Goal: Information Seeking & Learning: Understand process/instructions

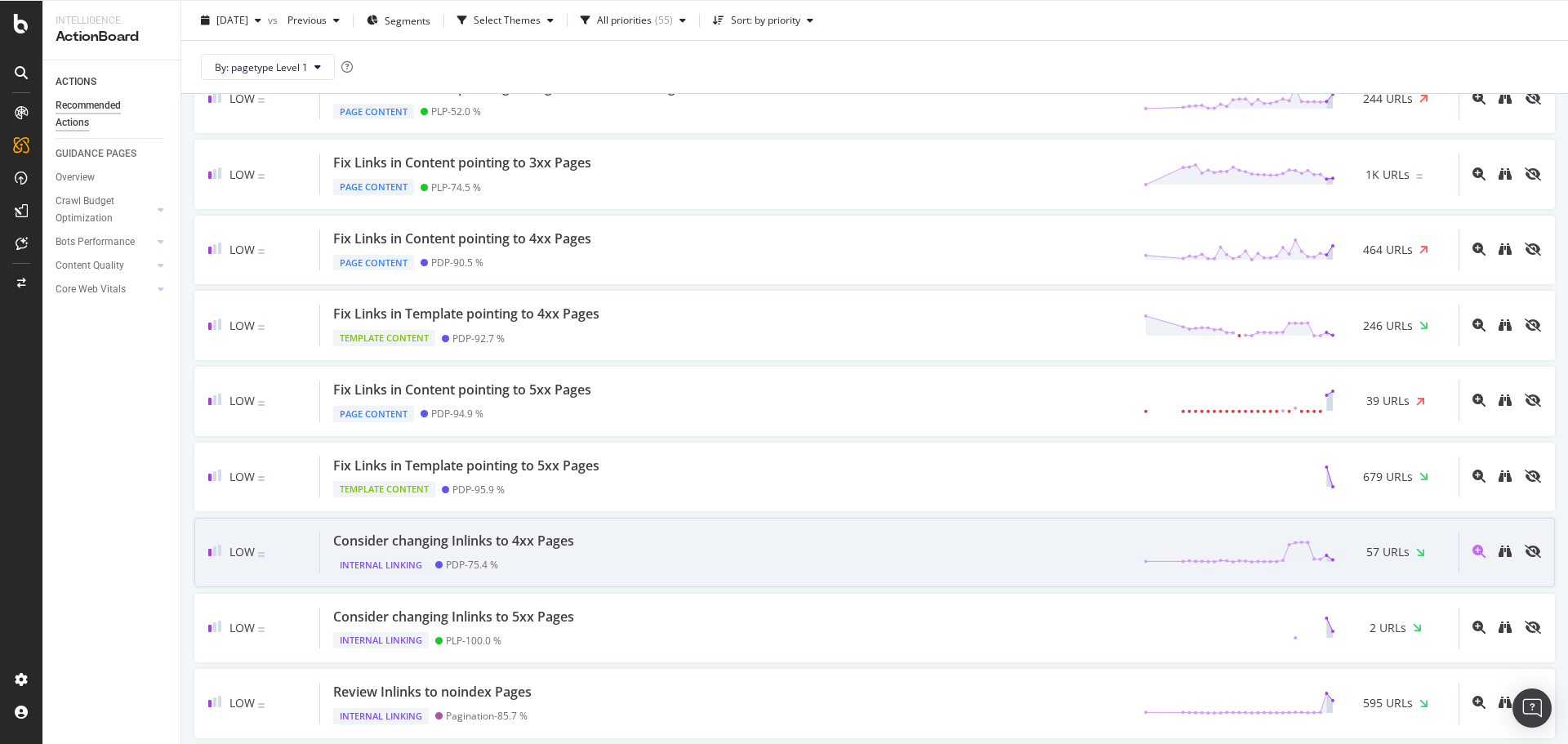
scroll to position [1796, 0]
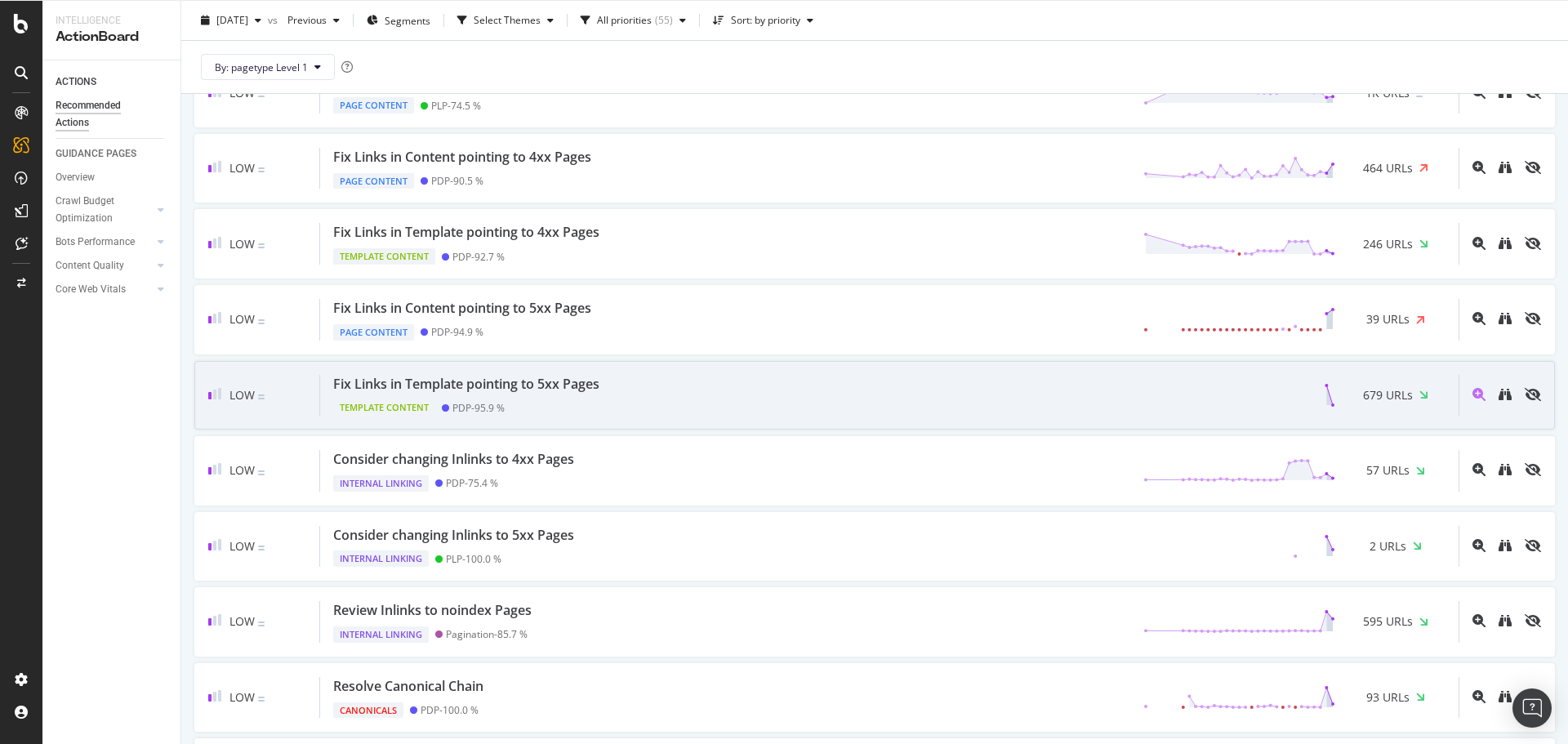
click at [906, 398] on div "Fix Links in Template pointing to 5xx Pages Template Content PDP - 95.9 % 679 U…" at bounding box center [889, 396] width 1139 height 42
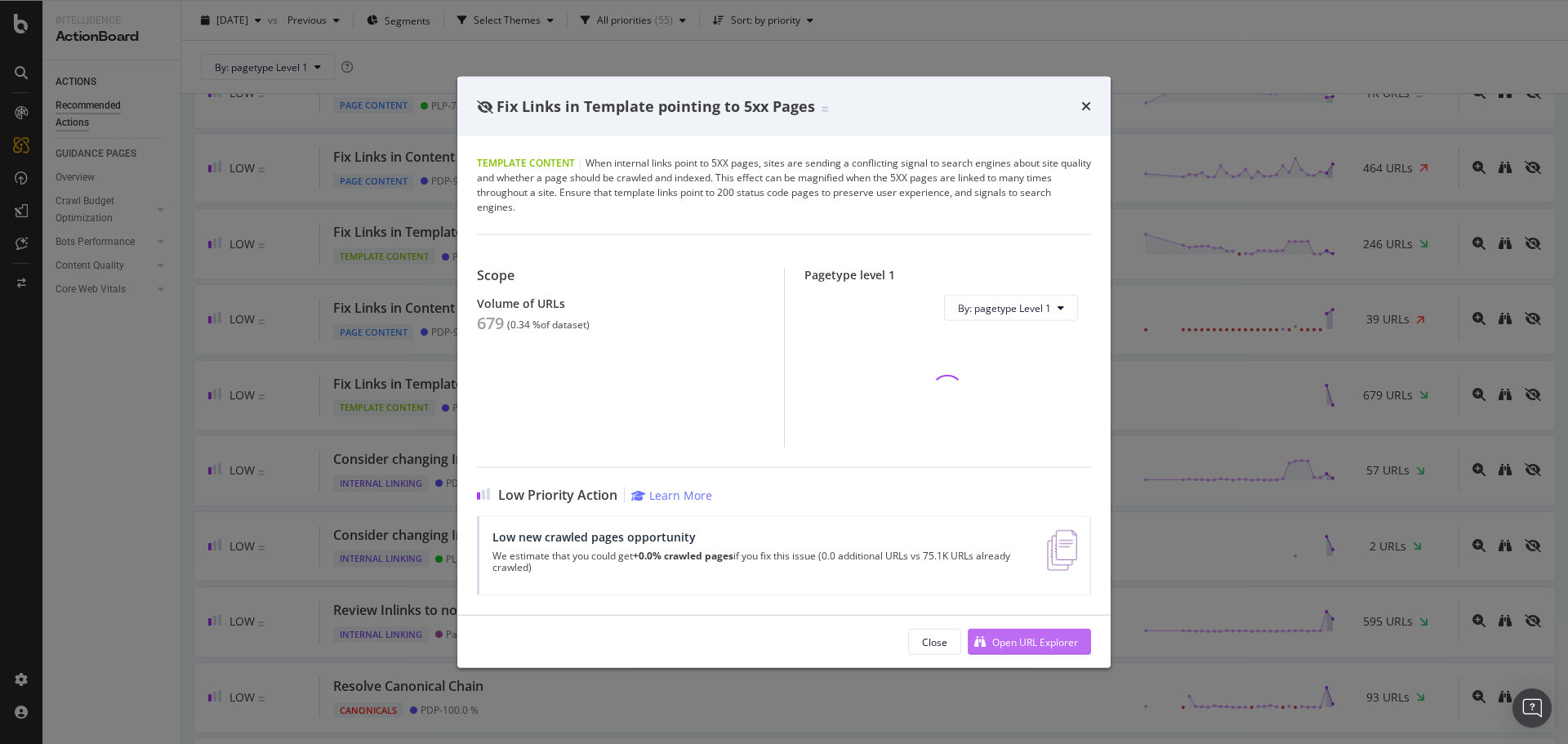
click at [1005, 646] on div "Open URL Explorer" at bounding box center [1035, 641] width 86 height 14
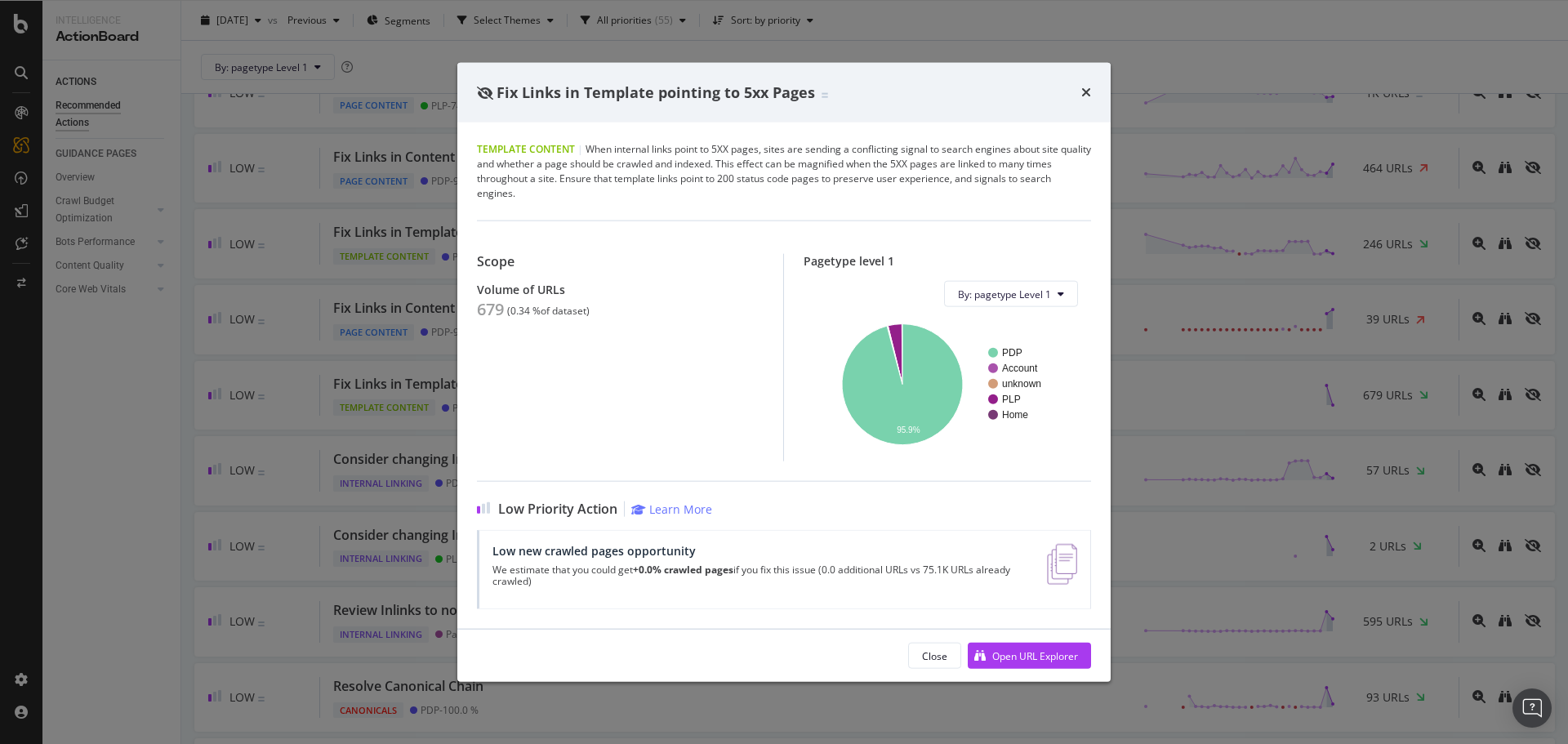
click at [361, 266] on div "Fix Links in Template pointing to 5xx Pages Template Content | When internal li…" at bounding box center [784, 372] width 1568 height 744
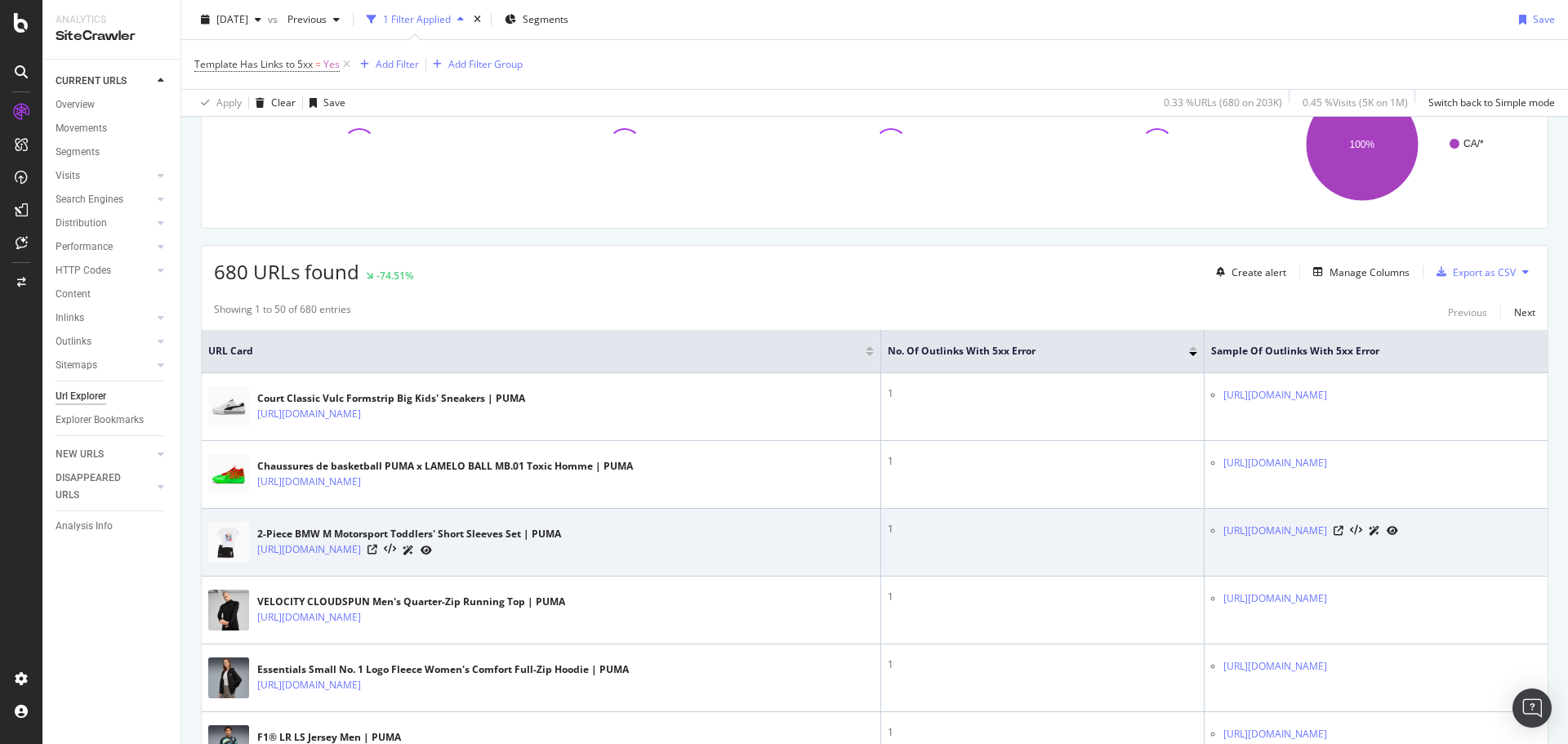
scroll to position [245, 0]
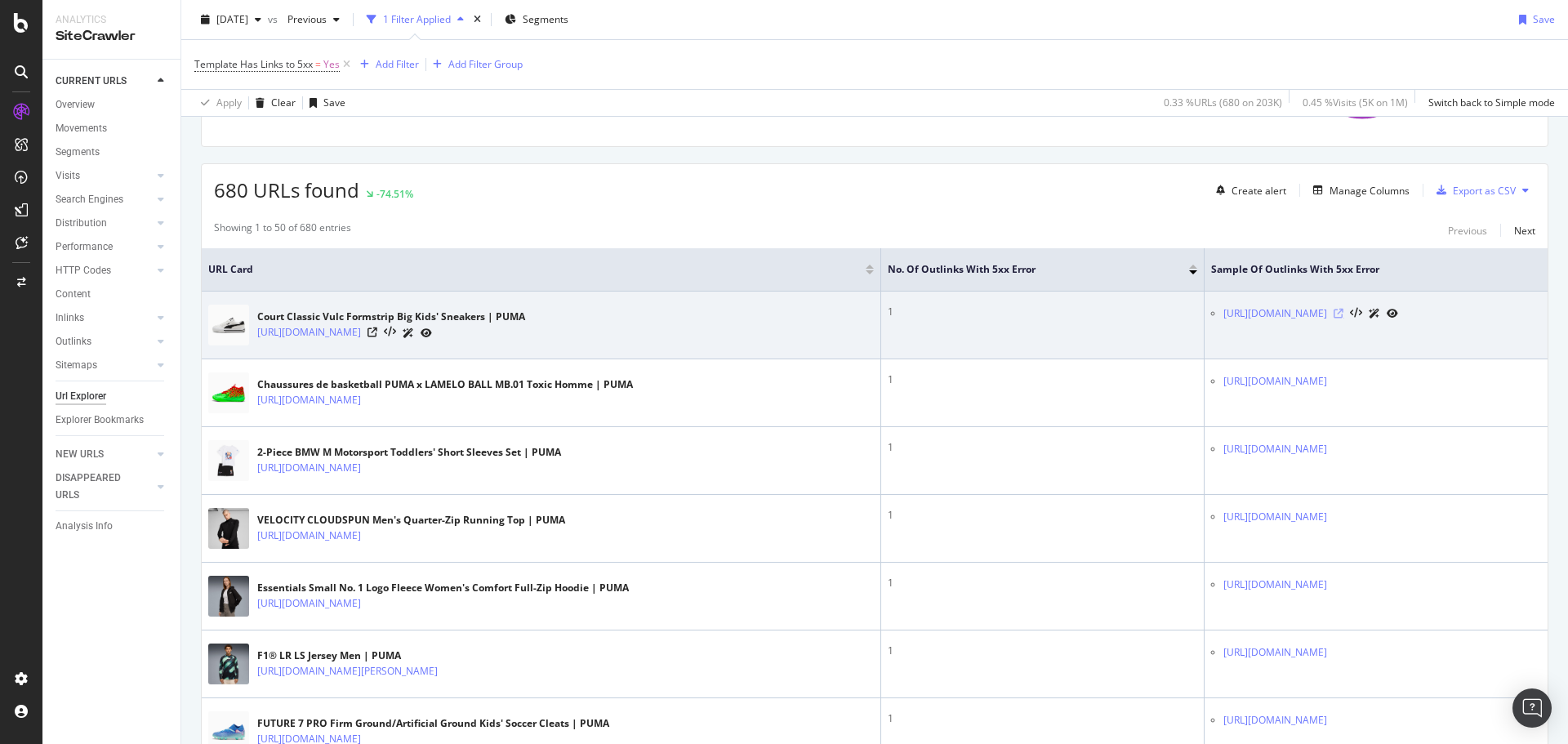
click at [1343, 315] on icon at bounding box center [1338, 314] width 10 height 10
click at [377, 333] on icon at bounding box center [372, 332] width 10 height 10
click at [396, 326] on icon at bounding box center [389, 332] width 12 height 12
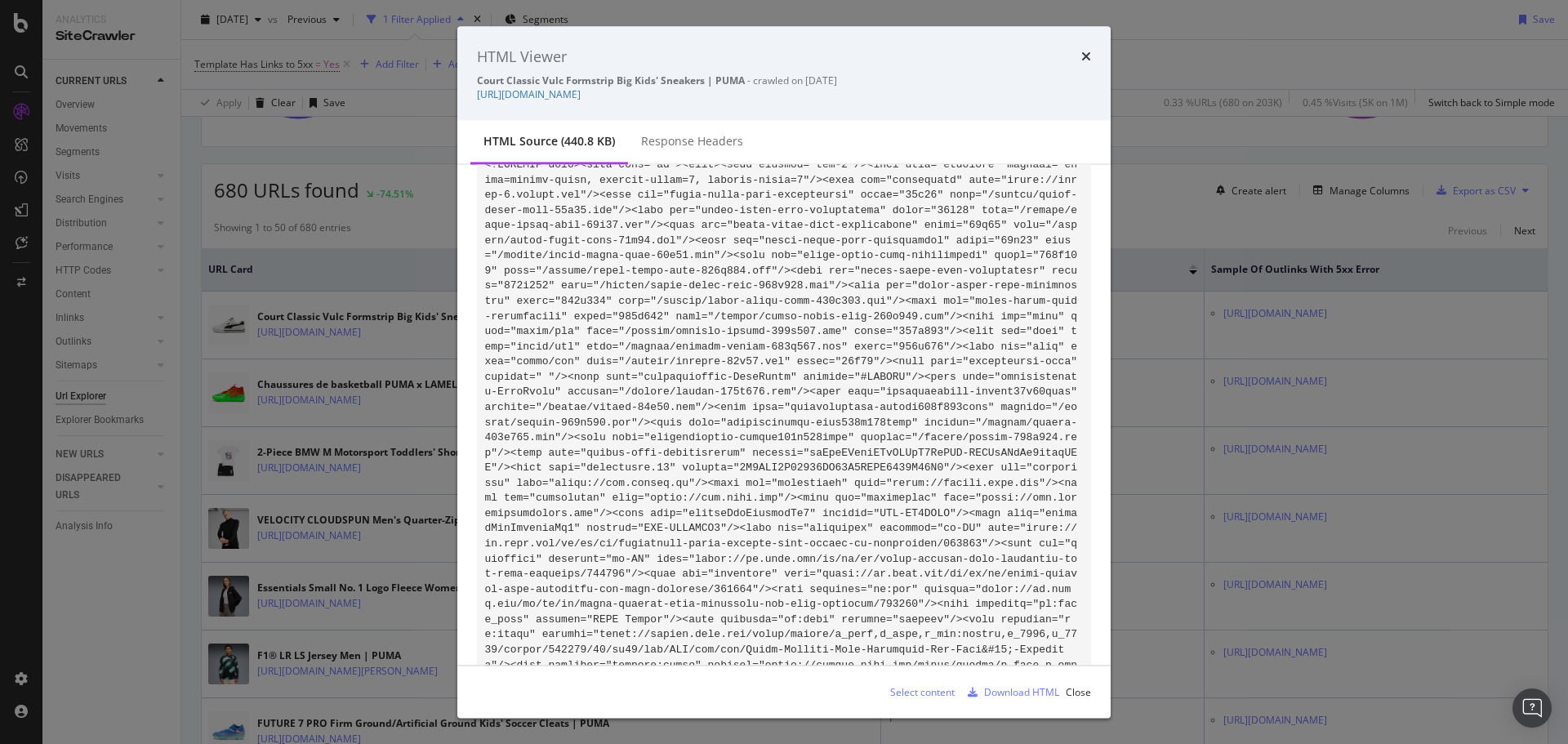
scroll to position [0, 0]
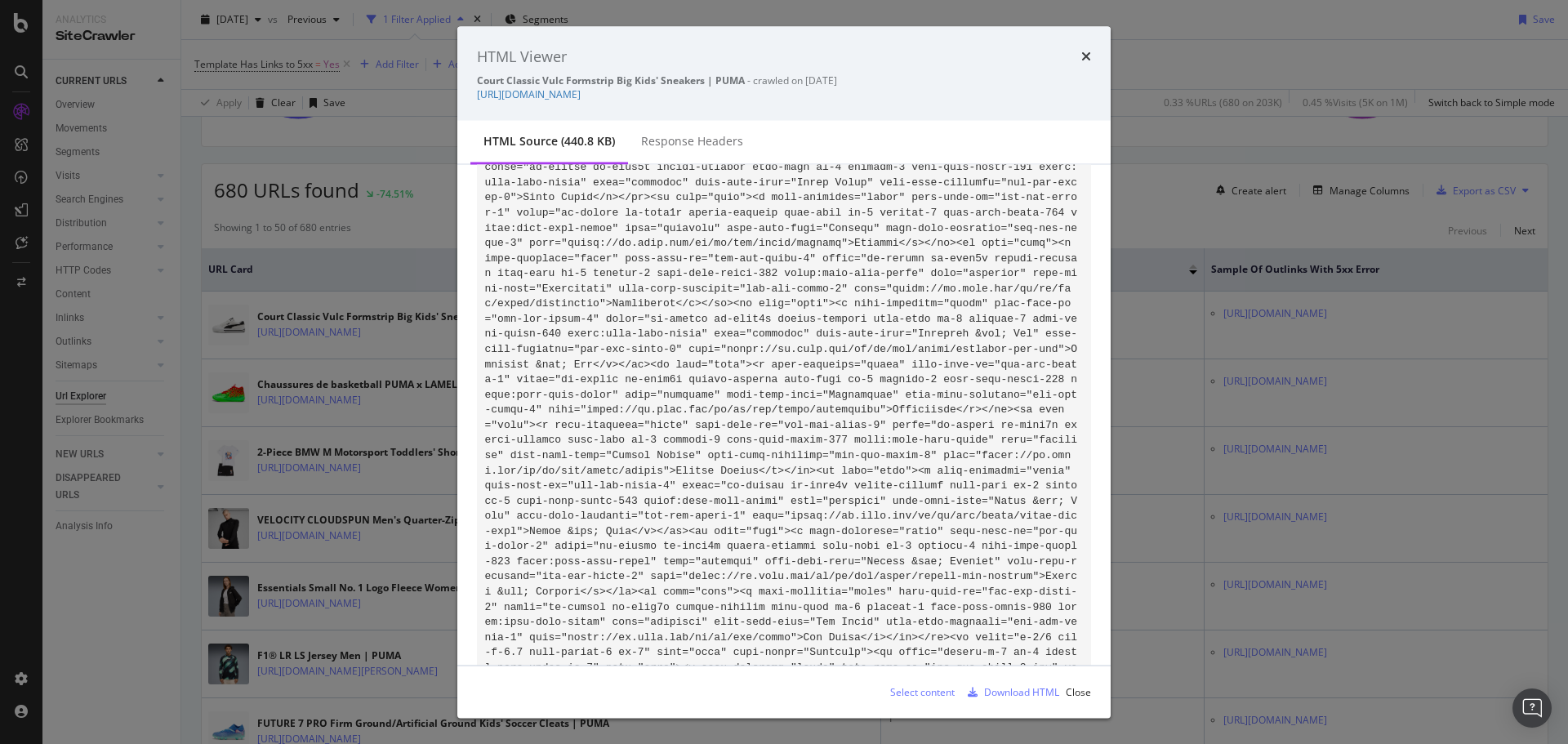
scroll to position [31006, 0]
drag, startPoint x: 782, startPoint y: 497, endPoint x: 864, endPoint y: 560, distance: 103.4
click at [1085, 55] on icon "times" at bounding box center [1086, 57] width 10 height 13
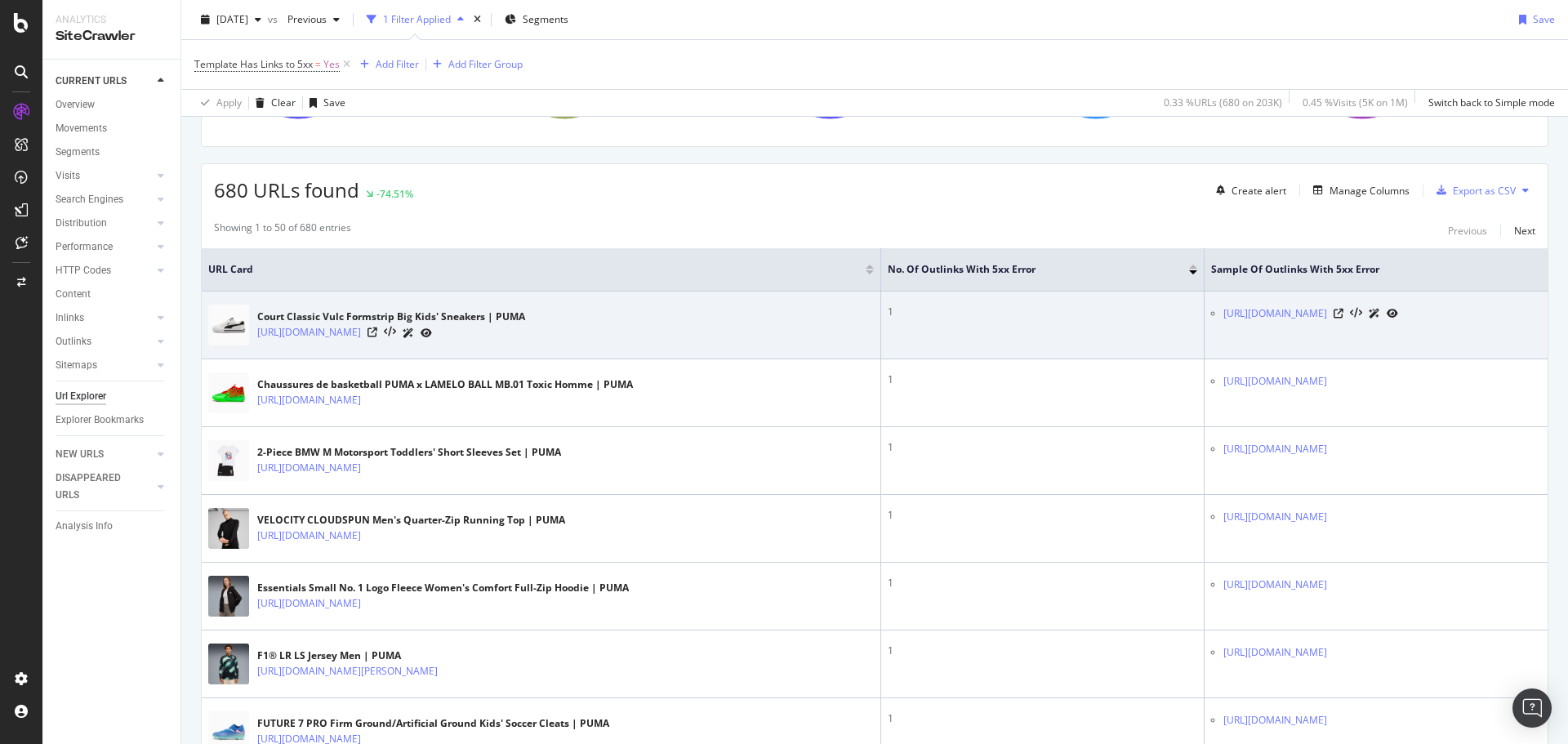
click at [432, 333] on icon at bounding box center [426, 333] width 12 height 10
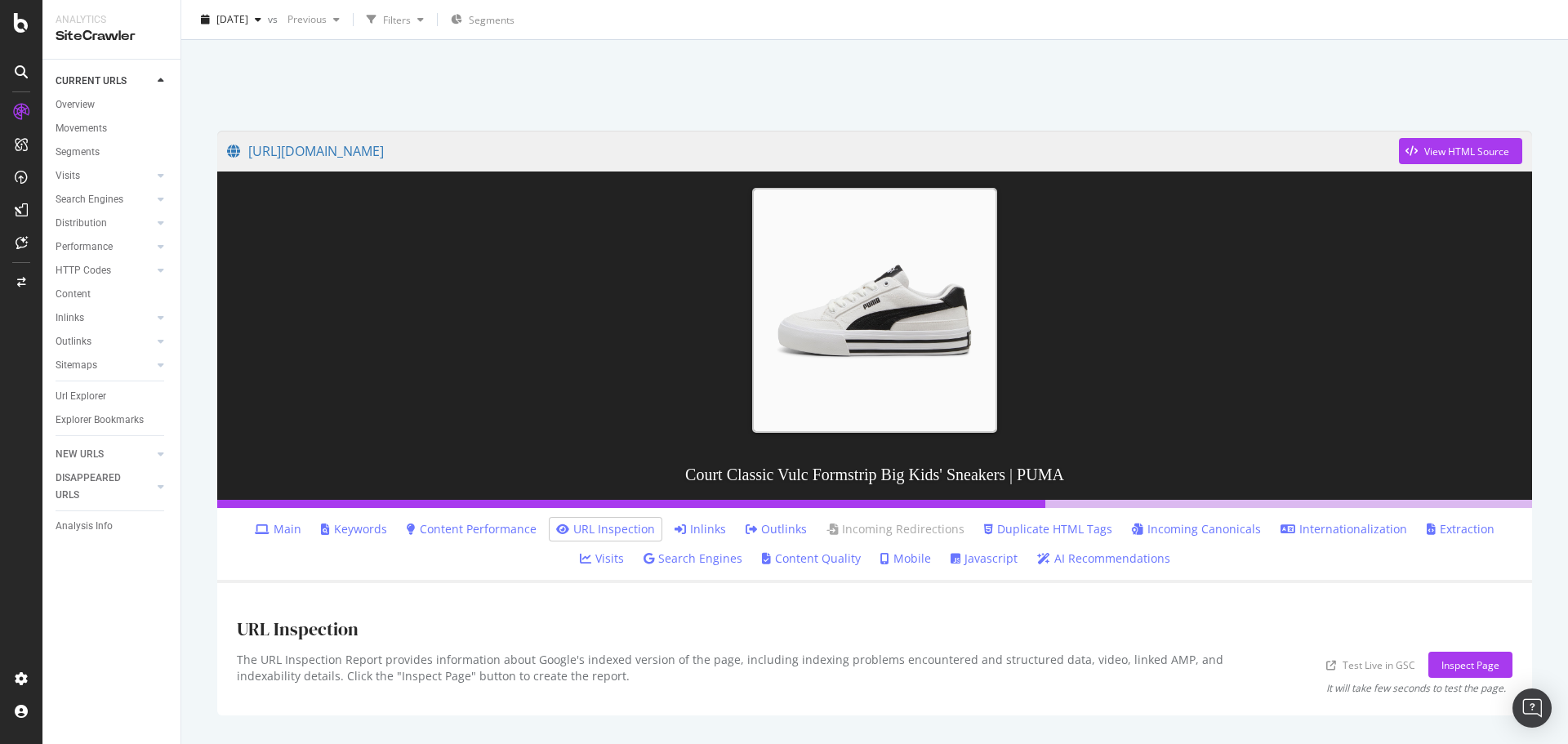
scroll to position [81, 0]
